Goal: Use online tool/utility

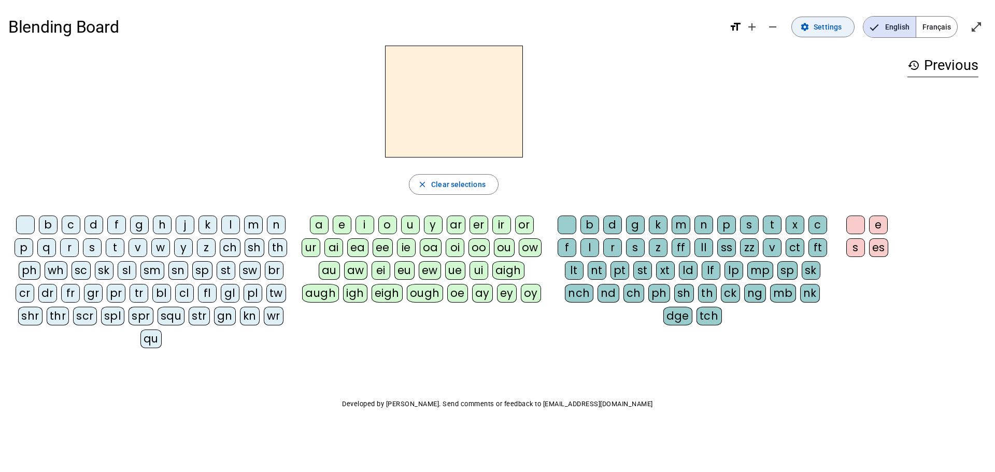
click at [835, 26] on span "Settings" at bounding box center [827, 27] width 28 height 12
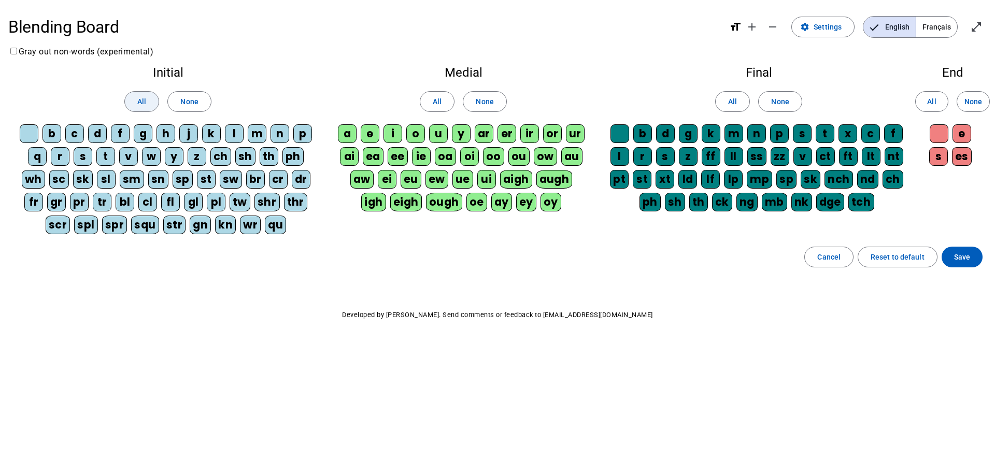
click at [141, 96] on span "All" at bounding box center [141, 101] width 9 height 12
click at [434, 102] on span "All" at bounding box center [437, 101] width 9 height 12
click at [739, 99] on span at bounding box center [732, 101] width 34 height 25
click at [939, 99] on span at bounding box center [931, 101] width 32 height 25
click at [982, 257] on span at bounding box center [961, 257] width 41 height 25
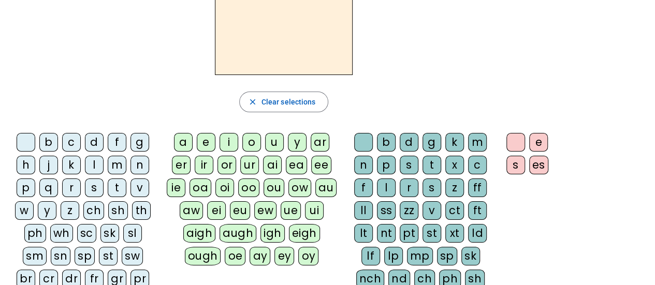
scroll to position [52, 0]
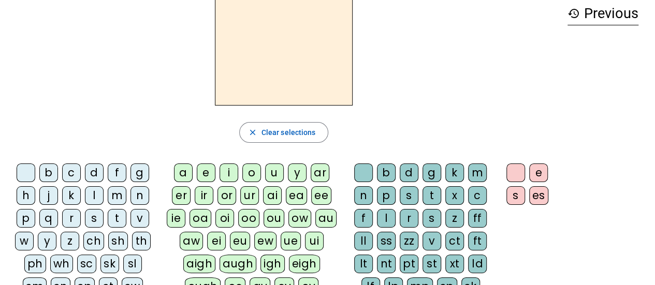
click at [115, 194] on div "m" at bounding box center [117, 195] width 19 height 19
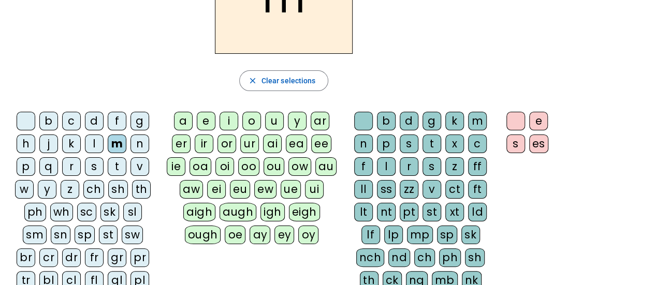
scroll to position [155, 0]
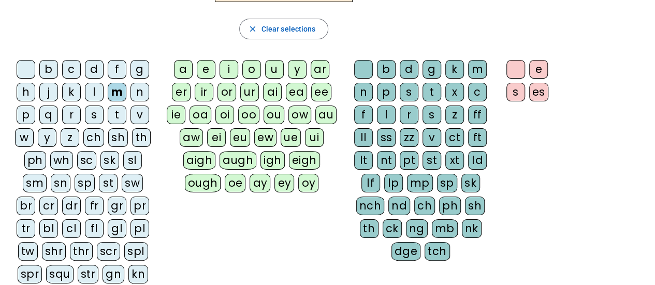
click at [275, 68] on div "u" at bounding box center [274, 69] width 19 height 19
click at [431, 157] on div "st" at bounding box center [432, 160] width 19 height 19
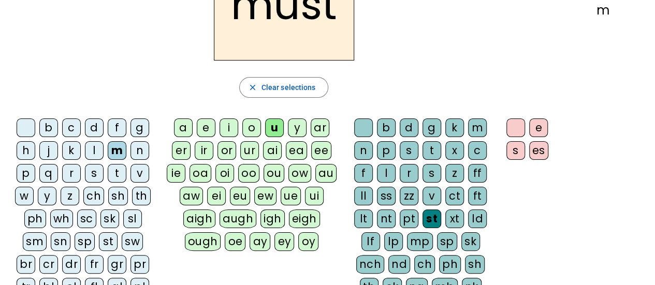
scroll to position [104, 0]
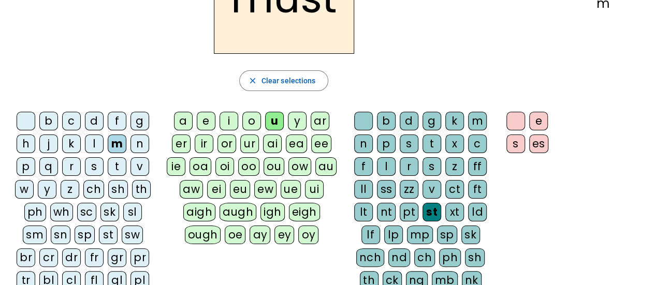
click at [71, 165] on div "r" at bounding box center [71, 166] width 19 height 19
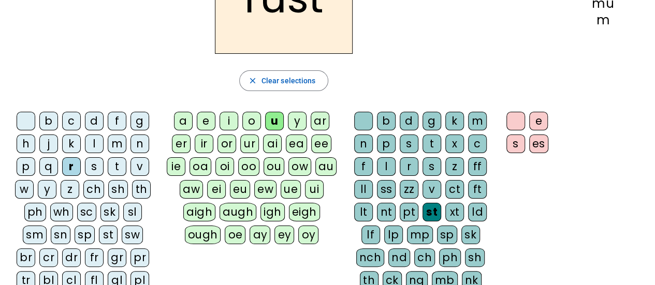
click at [385, 210] on div "nt" at bounding box center [386, 212] width 19 height 19
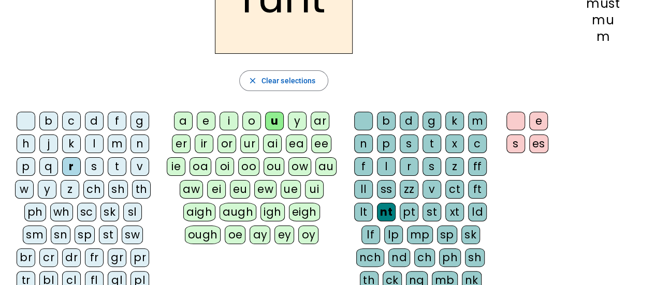
click at [45, 122] on div "b" at bounding box center [48, 121] width 19 height 19
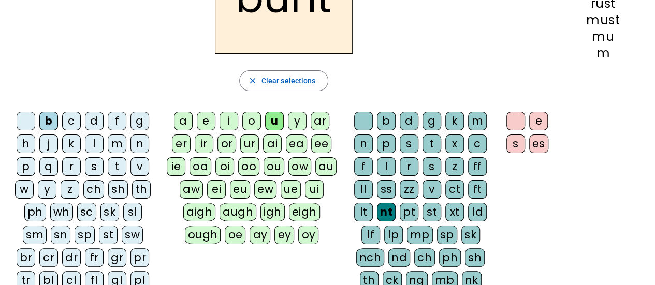
click at [369, 140] on div "n" at bounding box center [363, 144] width 19 height 19
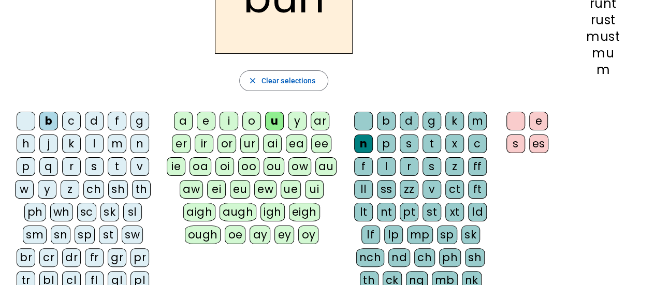
click at [427, 122] on div "g" at bounding box center [432, 121] width 19 height 19
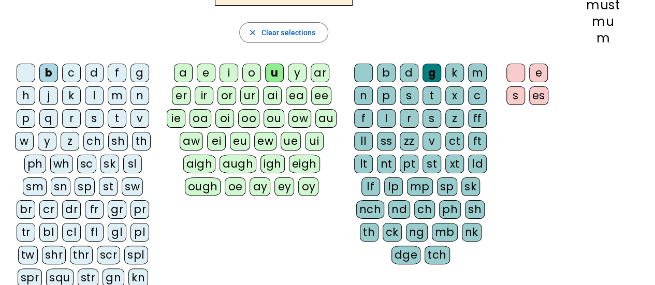
scroll to position [155, 0]
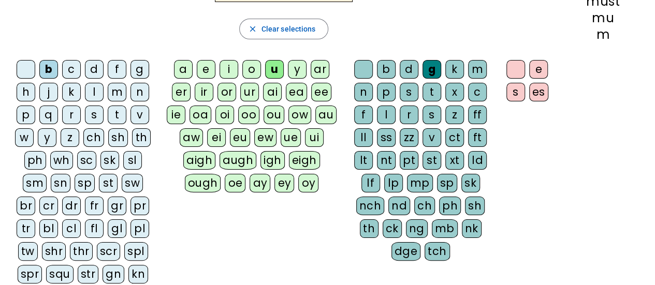
click at [96, 96] on div "l" at bounding box center [94, 92] width 19 height 19
click at [131, 225] on div "pl" at bounding box center [140, 229] width 19 height 19
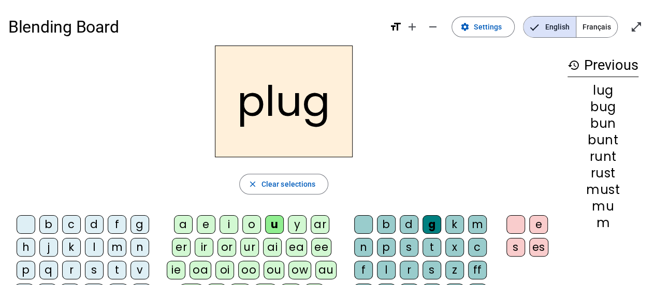
scroll to position [52, 0]
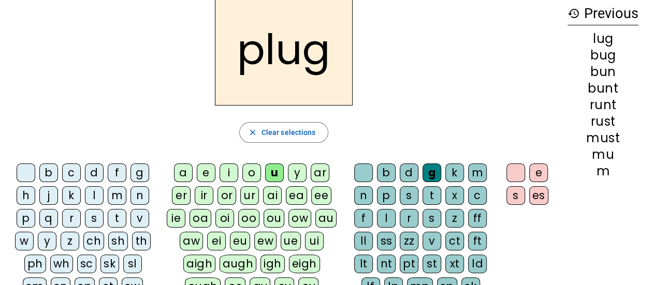
click at [478, 167] on div "m" at bounding box center [477, 173] width 19 height 19
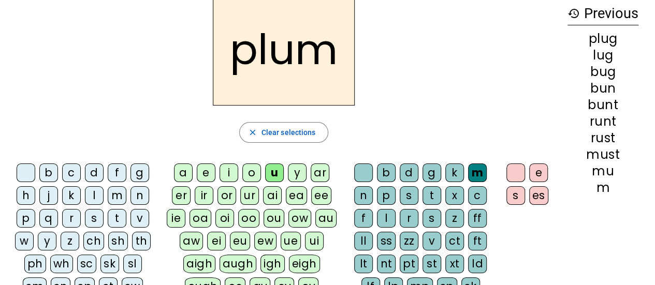
click at [141, 174] on div "g" at bounding box center [140, 173] width 19 height 19
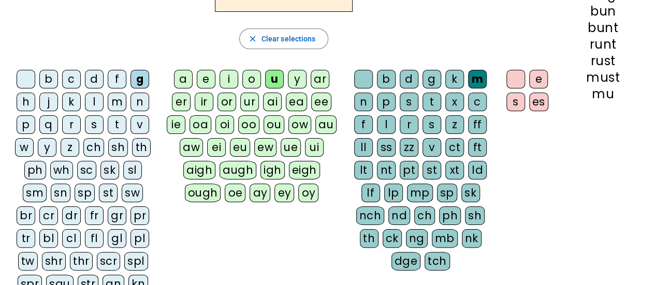
scroll to position [155, 0]
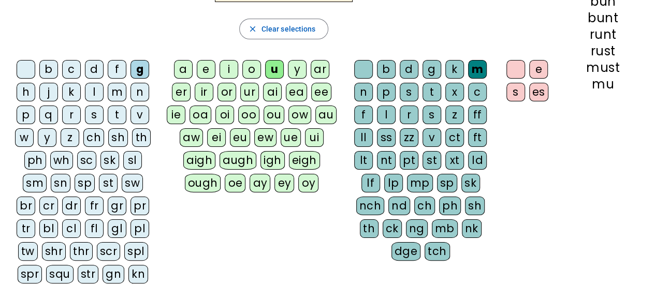
click at [108, 227] on div "gl" at bounding box center [117, 229] width 19 height 19
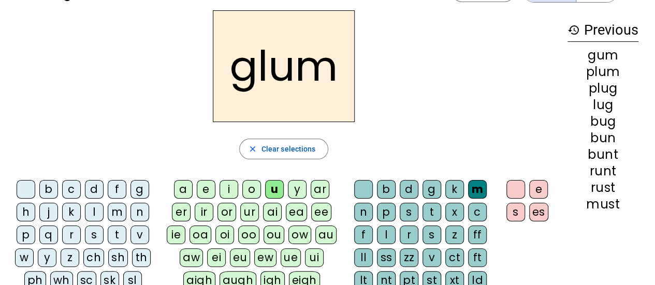
scroll to position [52, 0]
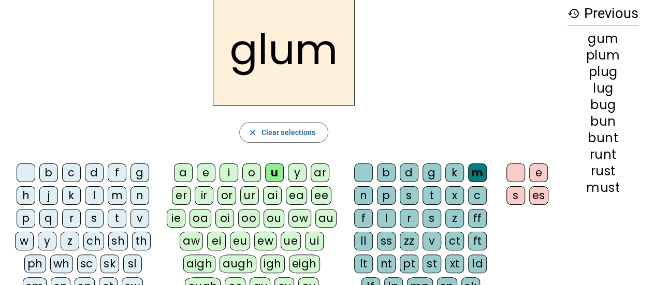
click at [21, 193] on div "h" at bounding box center [26, 195] width 19 height 19
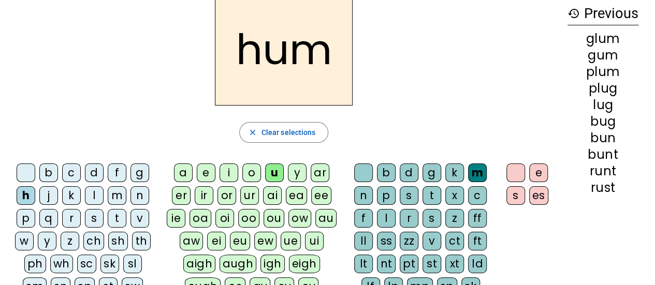
click at [225, 170] on div "i" at bounding box center [229, 173] width 19 height 19
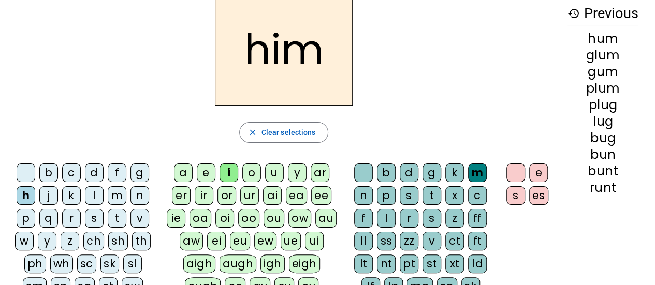
click at [405, 192] on div "s" at bounding box center [409, 195] width 19 height 19
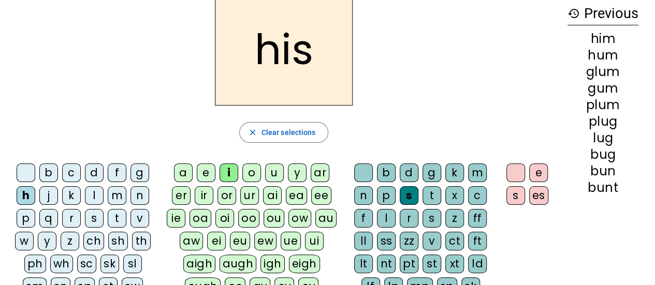
click at [184, 176] on div "a" at bounding box center [183, 173] width 19 height 19
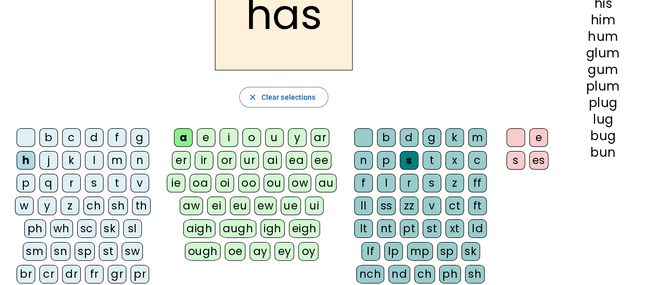
scroll to position [104, 0]
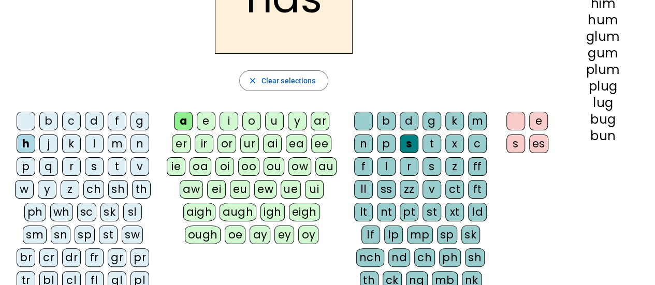
click at [431, 141] on div "t" at bounding box center [432, 144] width 19 height 19
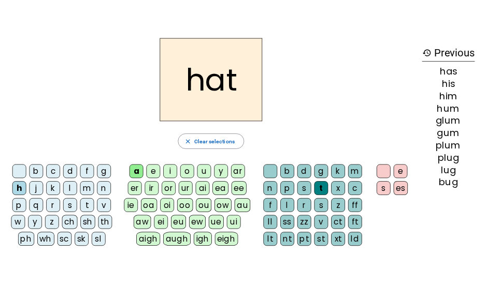
scroll to position [0, 0]
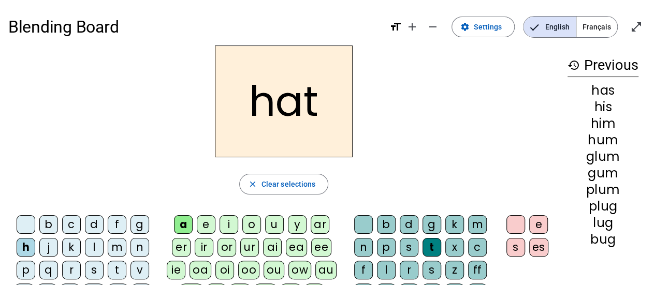
click at [254, 222] on div "o" at bounding box center [251, 224] width 19 height 19
